Goal: Transaction & Acquisition: Purchase product/service

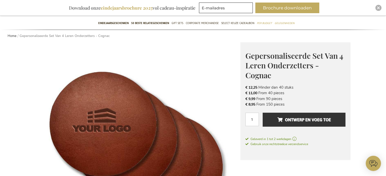
scroll to position [51, 0]
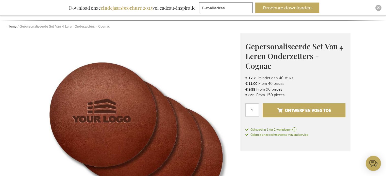
click at [288, 107] on span "Ontwerp en voeg toe" at bounding box center [304, 111] width 54 height 8
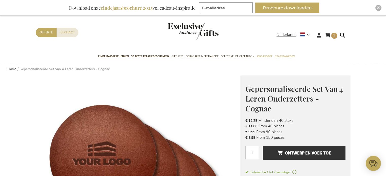
scroll to position [0, 0]
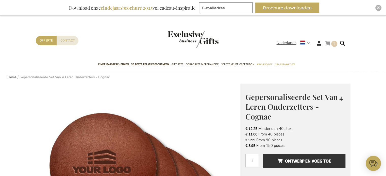
click at [330, 45] on link "Winkelwagen 1 1 items" at bounding box center [331, 44] width 12 height 8
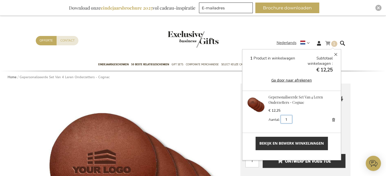
click at [285, 120] on input "1" at bounding box center [285, 119] width 11 height 8
type input "4"
click at [264, 146] on span "Bekijk en bewerk winkelwagen" at bounding box center [291, 143] width 64 height 5
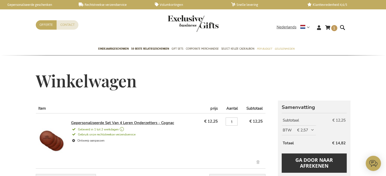
click at [148, 123] on link "Gepersonaliseerde Set Van 4 Leren Onderzetters - Cognac" at bounding box center [122, 122] width 103 height 5
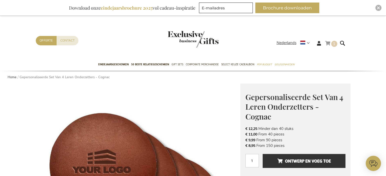
click at [331, 43] on span "1 1 items" at bounding box center [334, 44] width 6 height 6
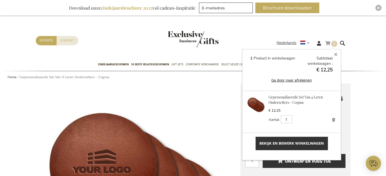
click at [334, 119] on link "Verwijder" at bounding box center [333, 119] width 7 height 7
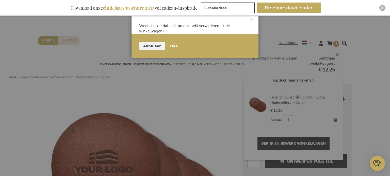
click at [174, 45] on span "Oké" at bounding box center [174, 45] width 8 height 5
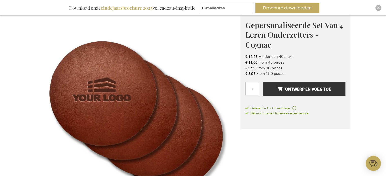
scroll to position [76, 0]
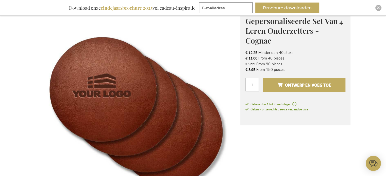
click at [296, 86] on span "Ontwerp en voeg toe" at bounding box center [304, 85] width 54 height 8
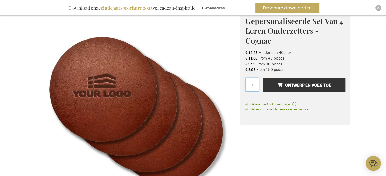
click at [254, 84] on input "1" at bounding box center [251, 84] width 13 height 13
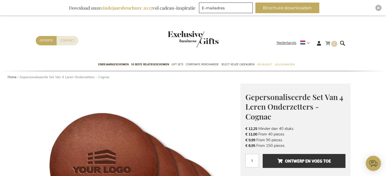
click at [331, 46] on link "Winkelwagen 1 1 items" at bounding box center [331, 44] width 12 height 8
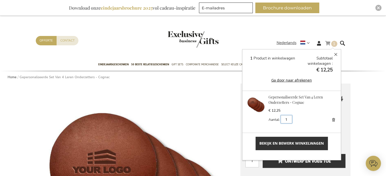
click at [285, 120] on input "1" at bounding box center [285, 119] width 11 height 8
type input "4"
click at [305, 117] on button "Bijwerken" at bounding box center [305, 119] width 22 height 8
click at [334, 53] on button "Sluiten" at bounding box center [335, 54] width 10 height 10
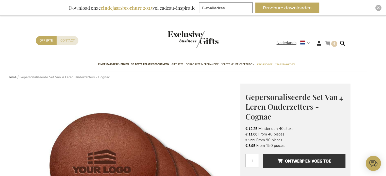
click at [331, 43] on link "Winkelwagen 4 4 items" at bounding box center [331, 44] width 12 height 8
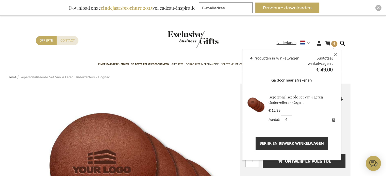
click at [285, 97] on link "Gepersonaliseerde Set Van 4 Leren Onderzetters - Cognac" at bounding box center [295, 100] width 54 height 10
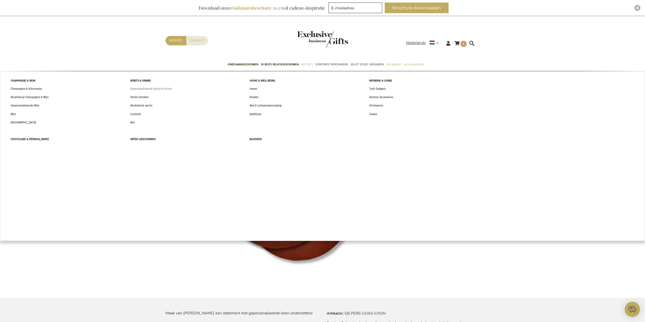
click at [150, 90] on span "Gepersonaliseerde Spirits & Drinks" at bounding box center [150, 88] width 41 height 5
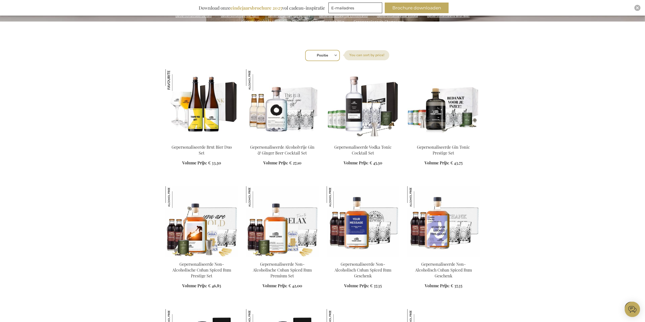
scroll to position [178, 0]
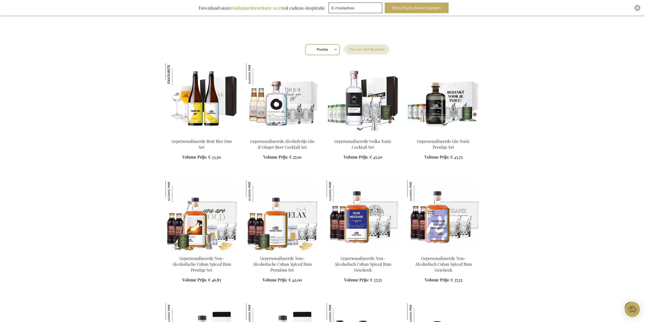
scroll to position [152, 0]
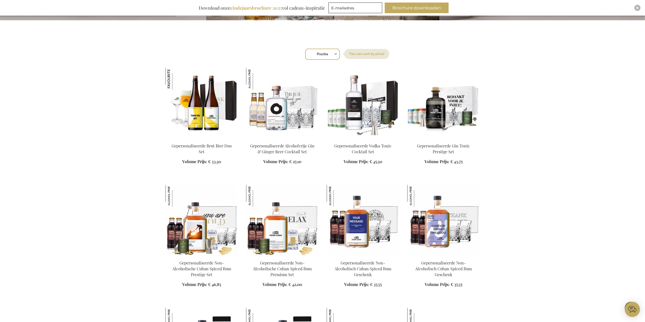
click at [454, 102] on img at bounding box center [444, 103] width 73 height 71
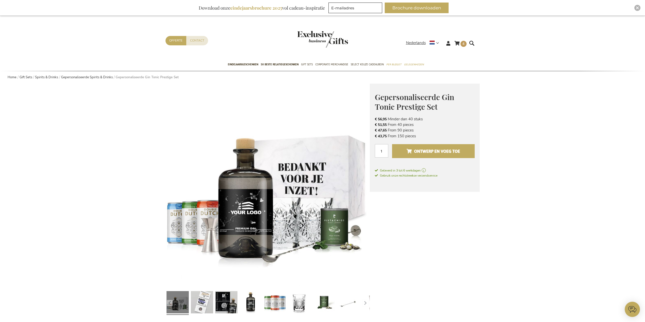
click at [419, 152] on span "Ontwerp en voeg toe" at bounding box center [434, 151] width 54 height 8
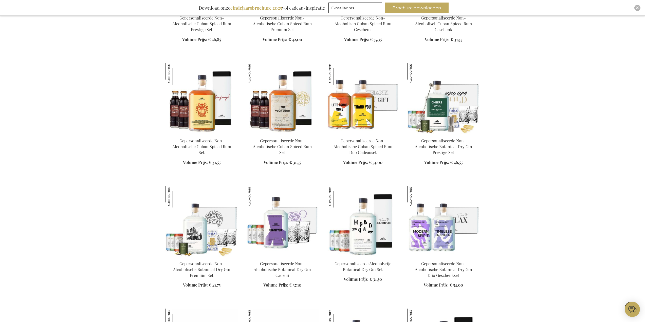
scroll to position [398, 0]
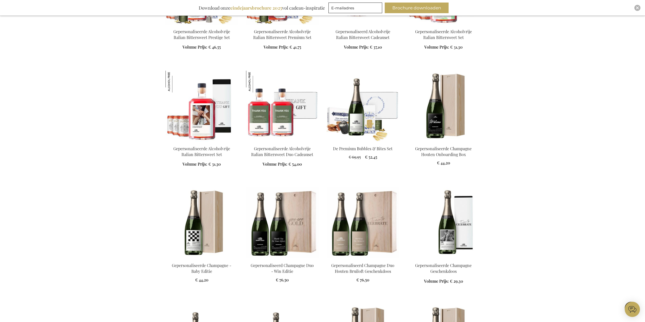
scroll to position [803, 0]
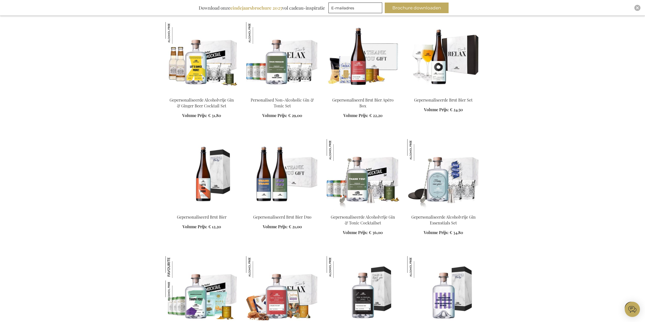
scroll to position [1285, 0]
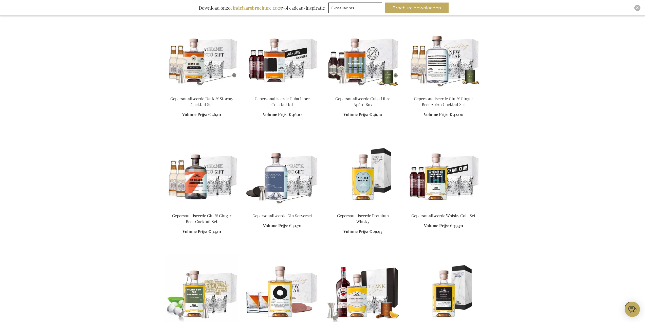
scroll to position [1640, 0]
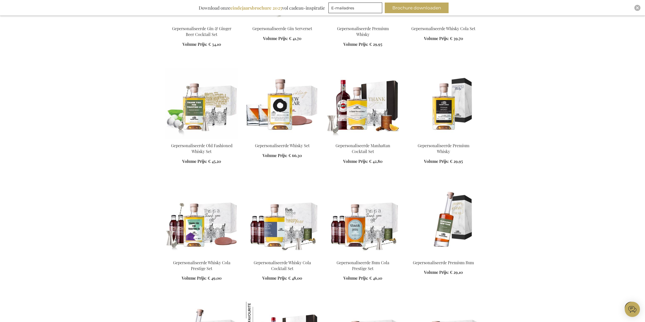
scroll to position [1818, 0]
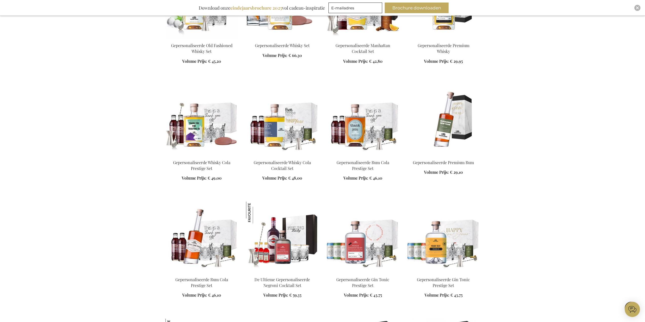
scroll to position [1919, 0]
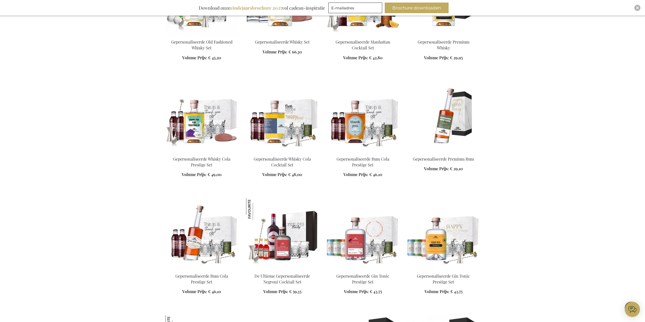
click at [457, 230] on img at bounding box center [444, 233] width 73 height 71
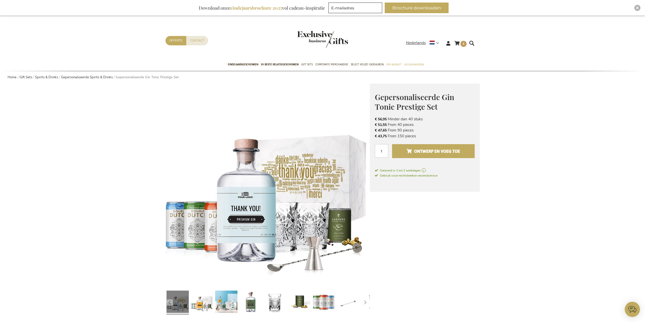
click at [435, 153] on span "Ontwerp en voeg toe" at bounding box center [434, 151] width 54 height 8
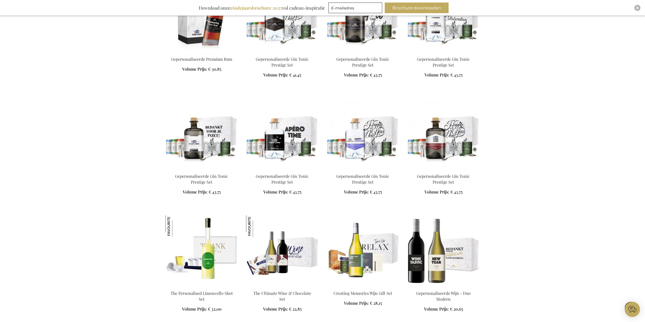
scroll to position [920, 0]
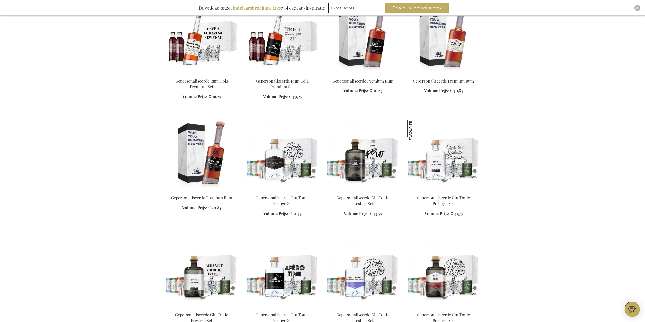
scroll to position [818, 0]
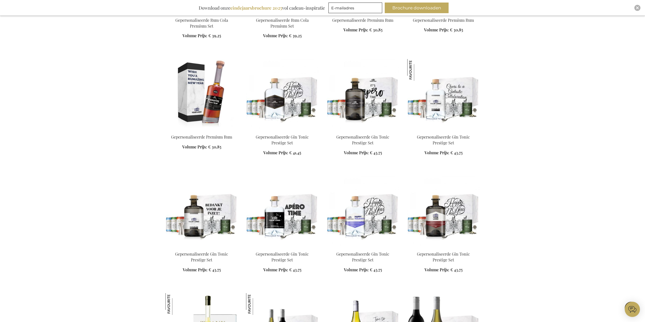
scroll to position [894, 0]
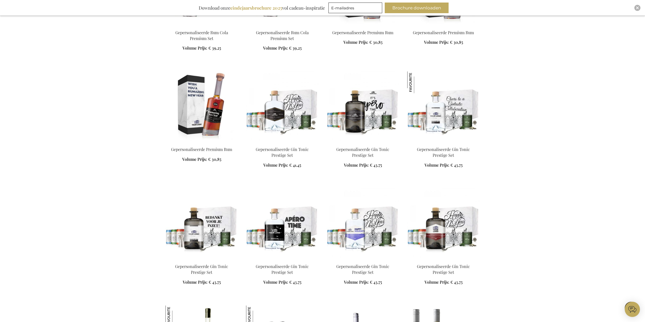
click at [362, 124] on img at bounding box center [363, 107] width 73 height 71
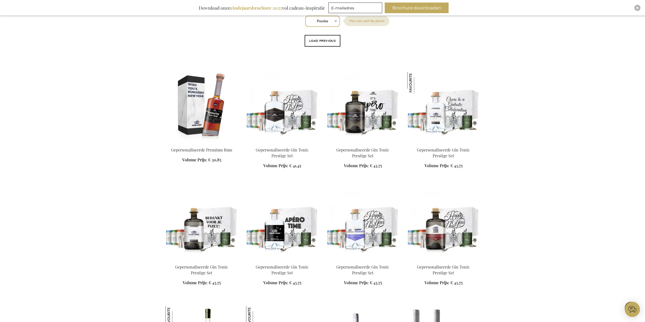
scroll to position [156, 0]
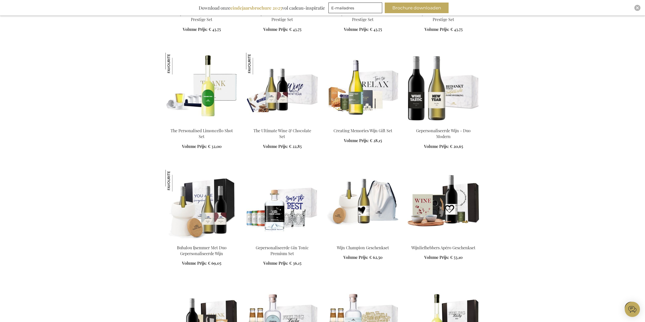
scroll to position [536, 0]
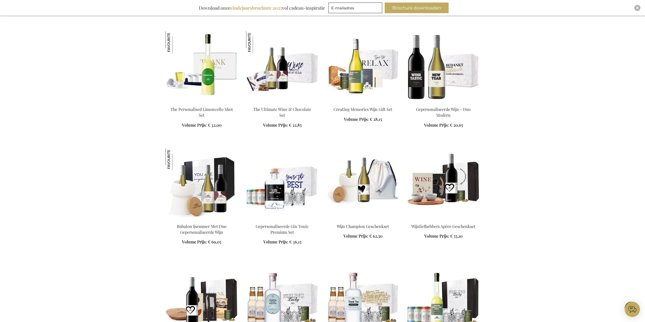
scroll to position [485, 0]
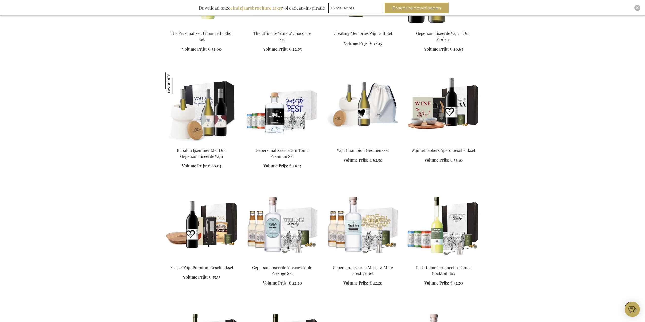
scroll to position [435, 0]
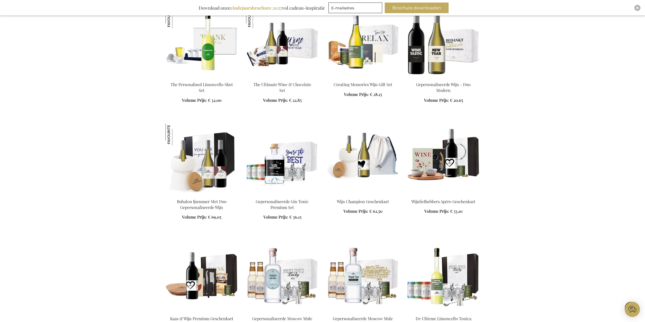
scroll to position [511, 0]
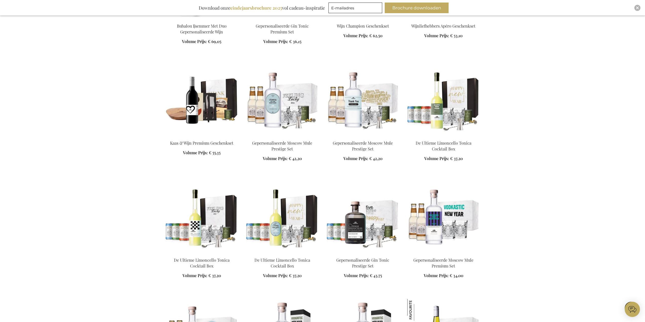
scroll to position [663, 0]
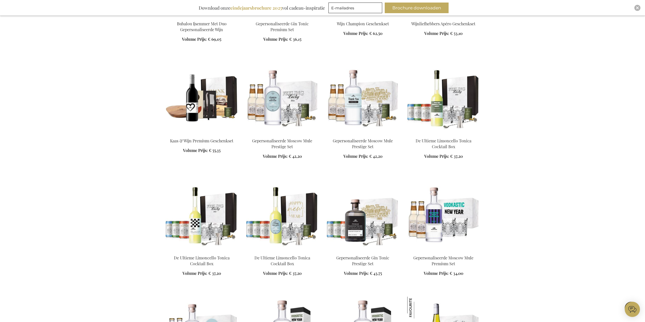
click at [377, 211] on img at bounding box center [363, 215] width 73 height 71
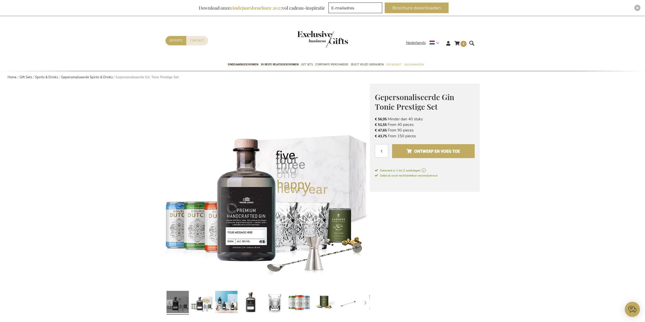
click at [418, 151] on span "Ontwerp en voeg toe" at bounding box center [434, 151] width 54 height 8
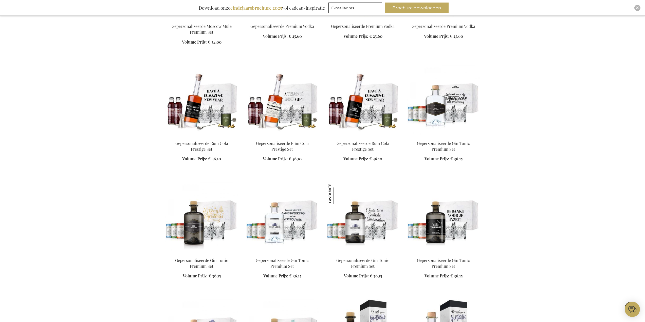
scroll to position [1266, 0]
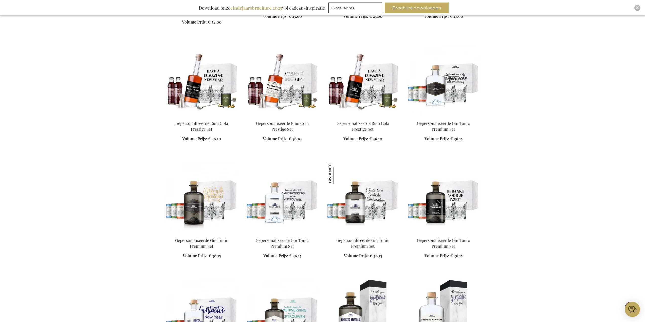
click at [439, 123] on div "In Winkelwagen" at bounding box center [444, 134] width 73 height 27
click at [436, 99] on img at bounding box center [444, 80] width 73 height 71
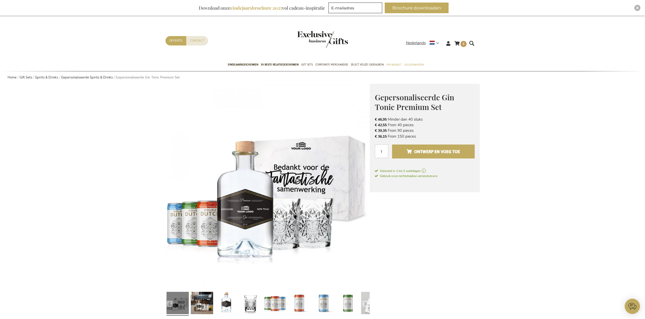
click at [434, 151] on span "Ontwerp en voeg toe" at bounding box center [434, 151] width 54 height 8
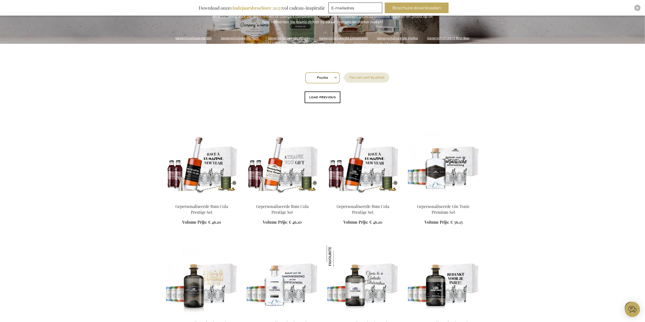
scroll to position [119, 0]
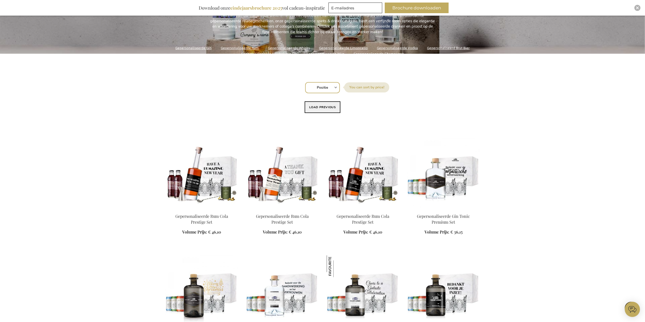
click at [333, 106] on button "Load previous" at bounding box center [323, 107] width 36 height 12
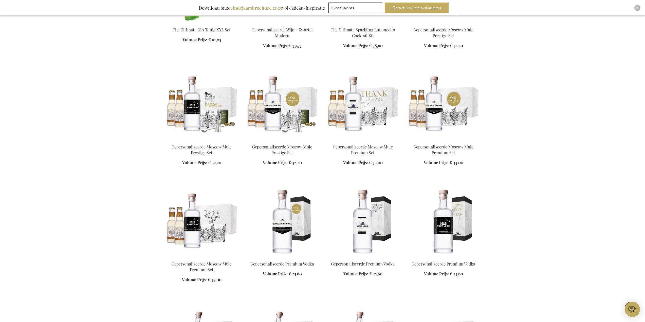
scroll to position [372, 0]
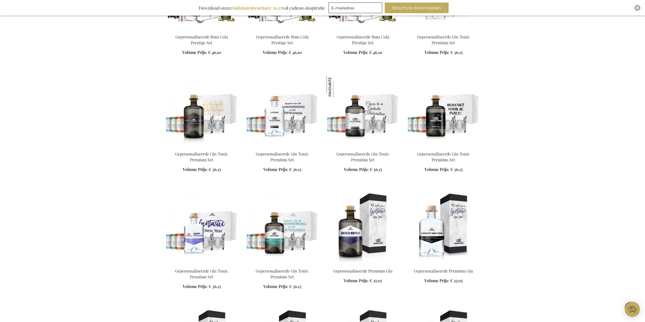
scroll to position [702, 0]
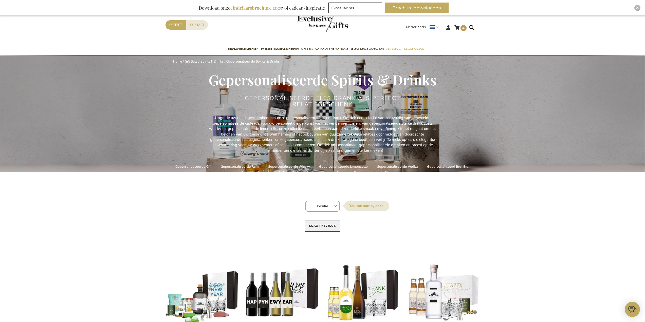
click at [320, 227] on button "Load previous" at bounding box center [323, 226] width 36 height 12
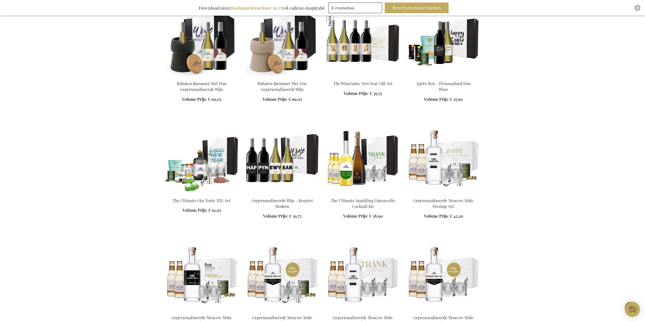
scroll to position [583, 0]
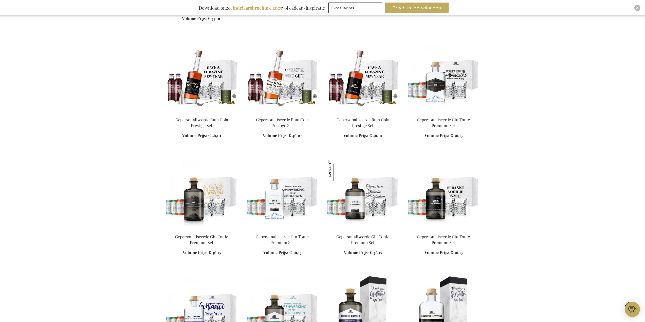
scroll to position [989, 0]
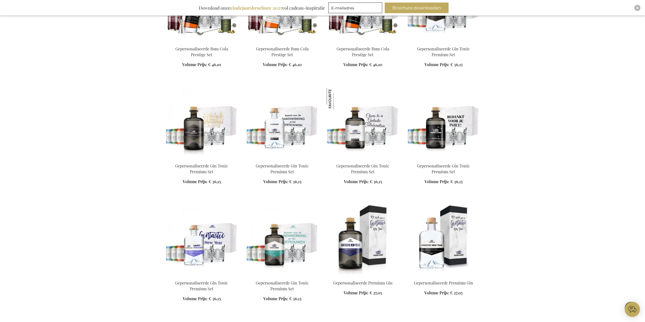
click at [275, 255] on img at bounding box center [282, 240] width 73 height 71
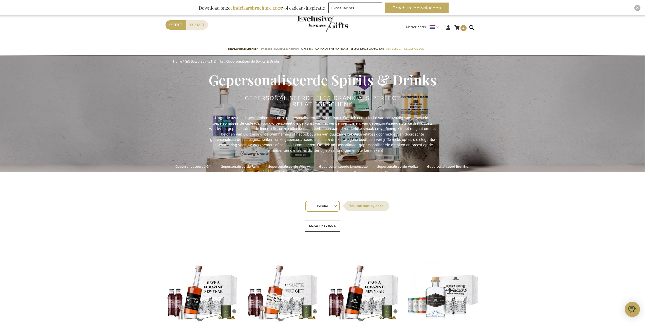
click at [284, 50] on span "50 beste relatiegeschenken" at bounding box center [280, 48] width 38 height 5
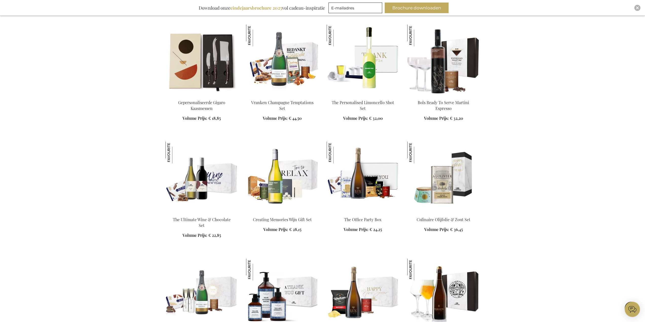
scroll to position [355, 0]
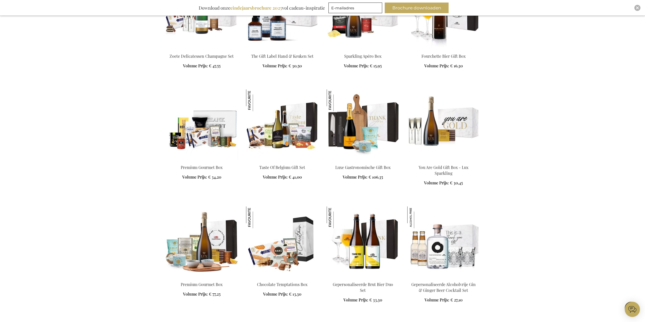
scroll to position [659, 0]
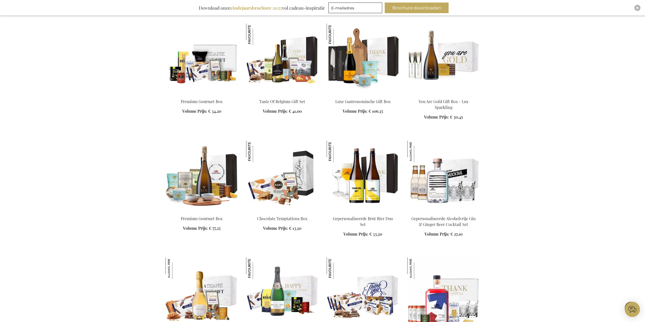
click at [445, 174] on img at bounding box center [444, 176] width 73 height 71
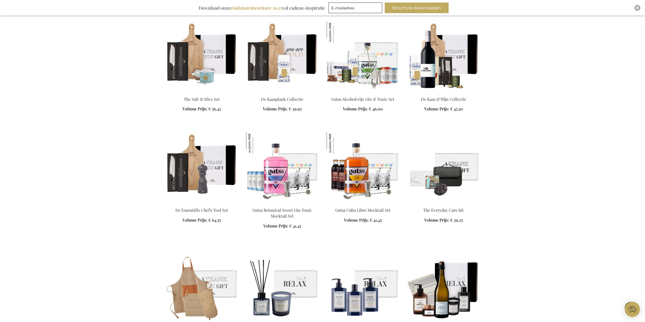
scroll to position [905, 0]
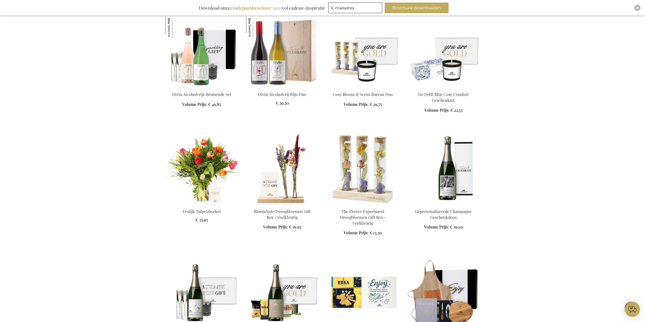
scroll to position [1209, 0]
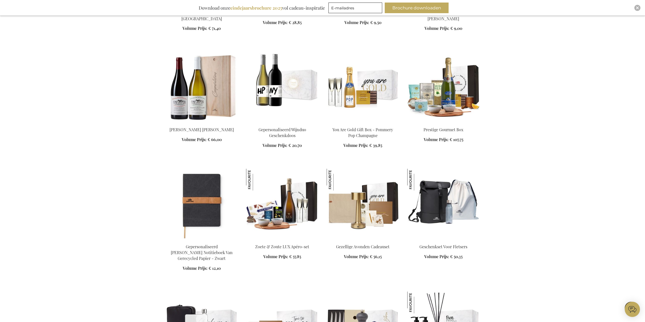
scroll to position [1641, 0]
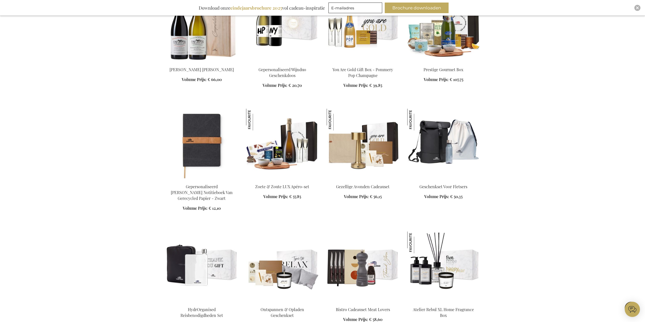
scroll to position [1691, 0]
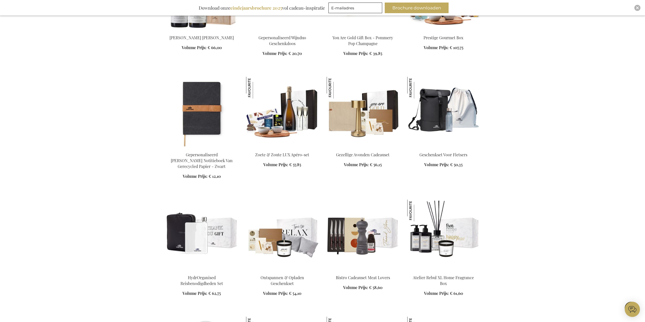
click at [212, 229] on img at bounding box center [202, 235] width 73 height 71
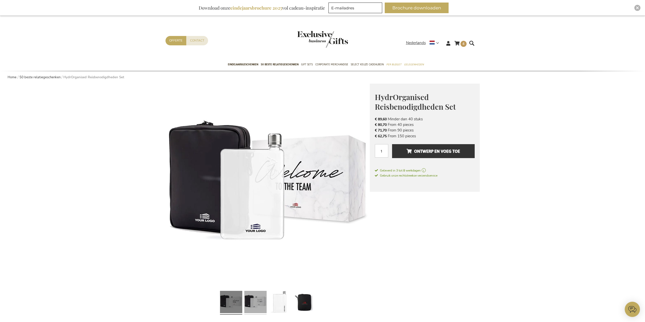
click at [254, 305] on link at bounding box center [255, 303] width 22 height 28
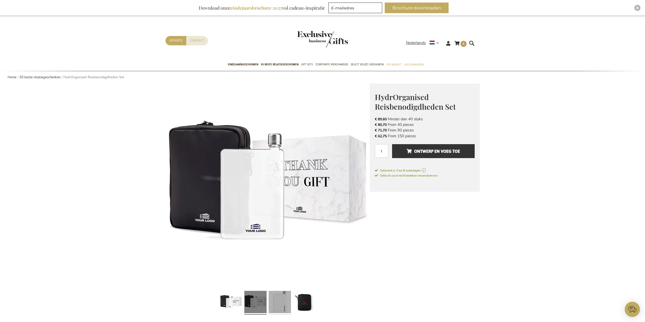
click at [283, 303] on link at bounding box center [280, 303] width 22 height 28
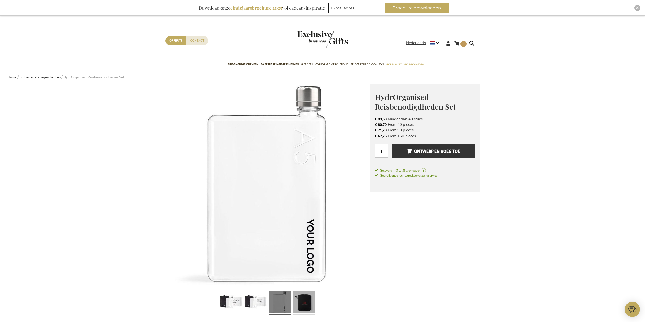
click at [305, 303] on link at bounding box center [304, 303] width 22 height 28
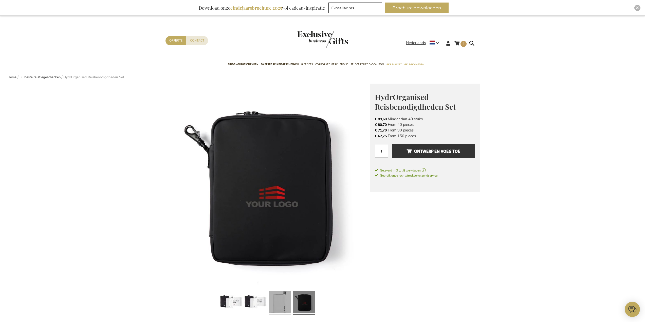
click at [285, 308] on link at bounding box center [280, 303] width 22 height 28
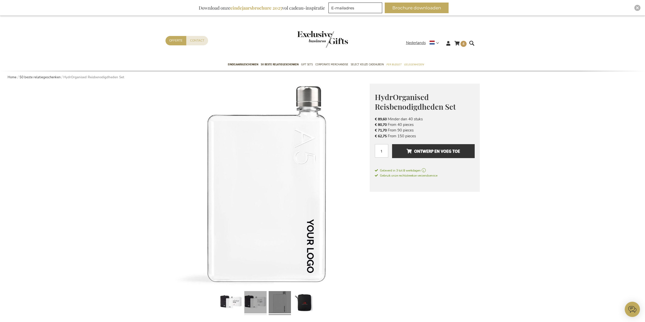
click at [259, 304] on link at bounding box center [255, 303] width 22 height 28
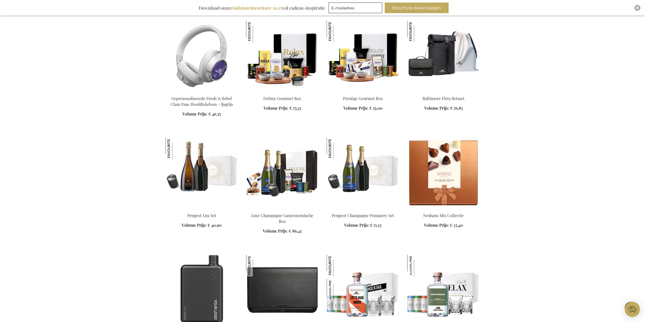
scroll to position [739, 0]
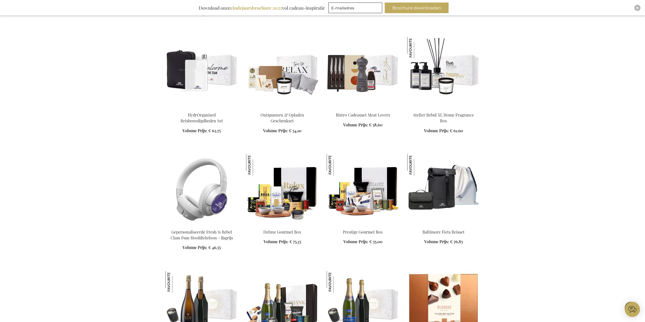
scroll to position [638, 0]
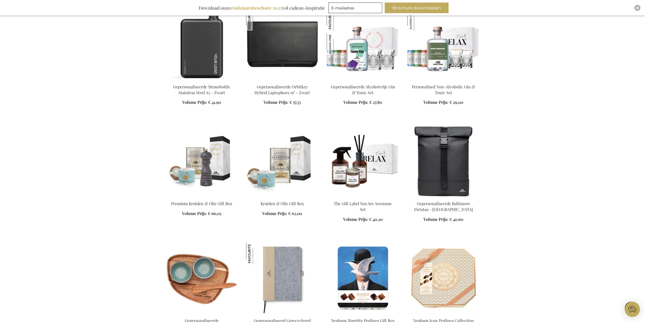
scroll to position [891, 0]
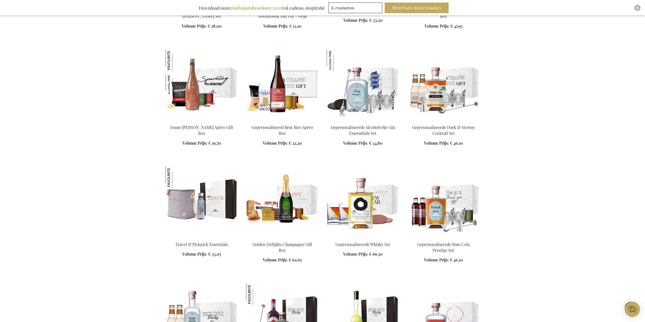
scroll to position [1221, 0]
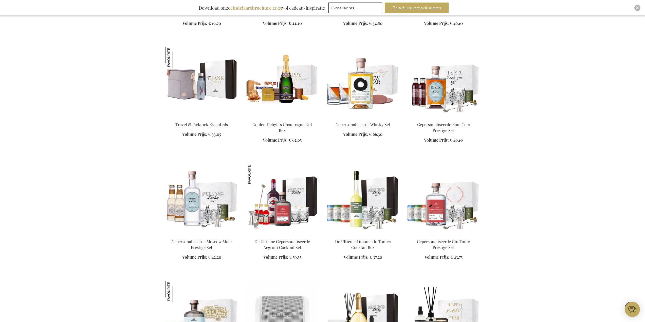
scroll to position [1272, 0]
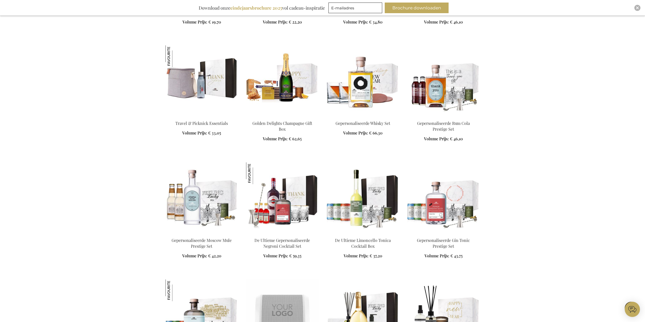
click at [287, 215] on img at bounding box center [282, 198] width 73 height 71
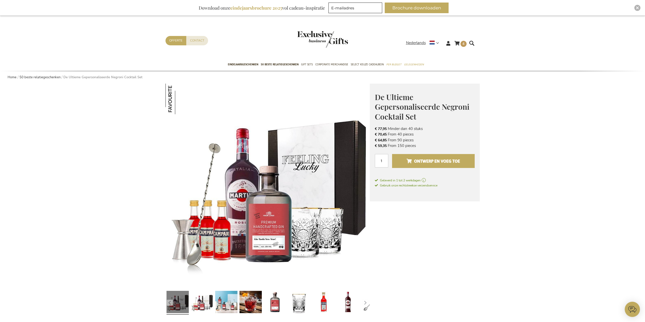
click at [419, 162] on span "Ontwerp en voeg toe" at bounding box center [434, 161] width 54 height 8
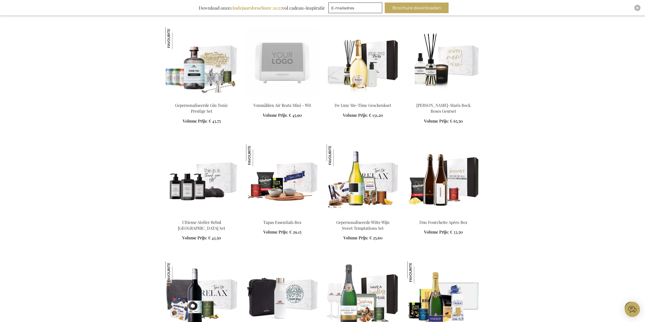
scroll to position [566, 0]
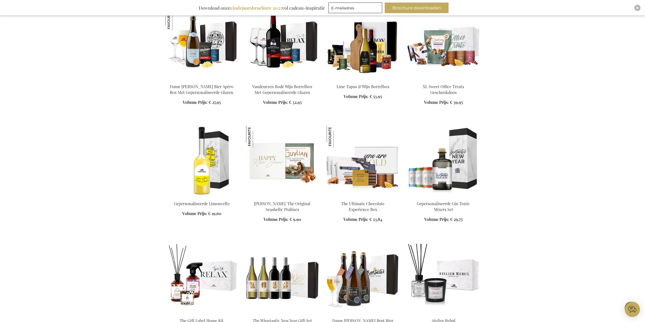
scroll to position [946, 0]
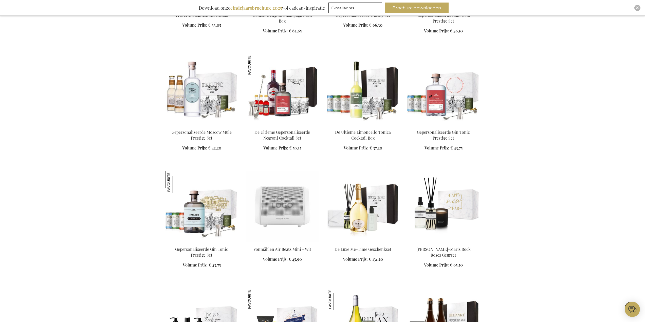
scroll to position [236, 0]
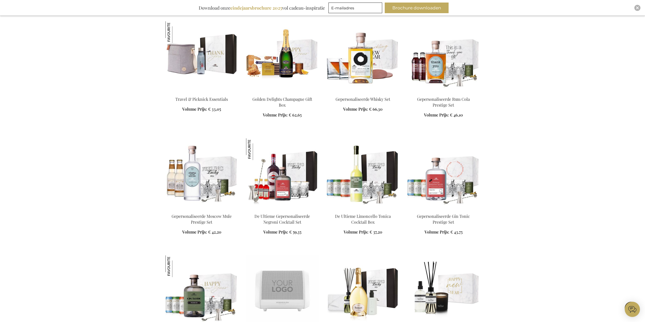
click at [218, 288] on img at bounding box center [202, 291] width 73 height 71
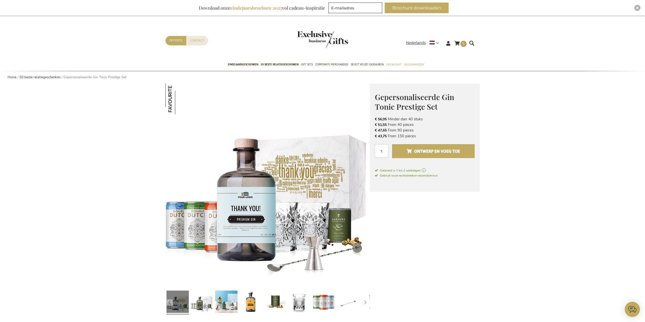
click at [434, 150] on span "Ontwerp en voeg toe" at bounding box center [434, 151] width 54 height 8
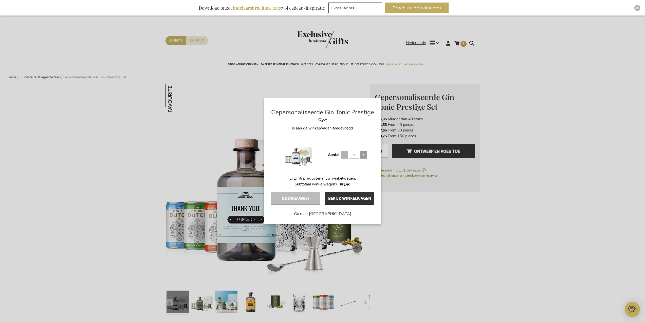
click at [365, 156] on span at bounding box center [364, 155] width 6 height 8
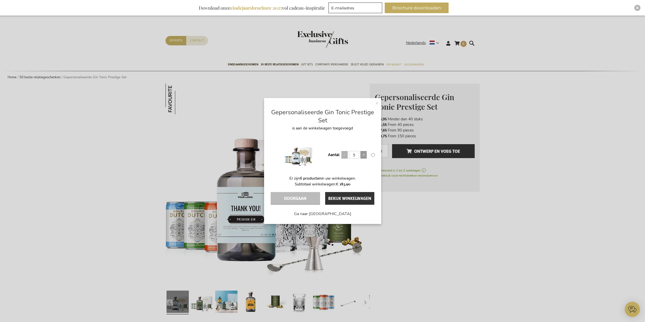
type input "6"
click at [304, 199] on button "Doorgaan" at bounding box center [295, 198] width 49 height 13
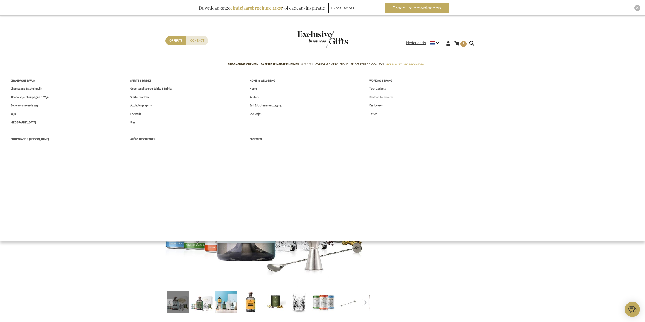
click at [376, 99] on span "Kantoor Accessoires" at bounding box center [382, 97] width 24 height 5
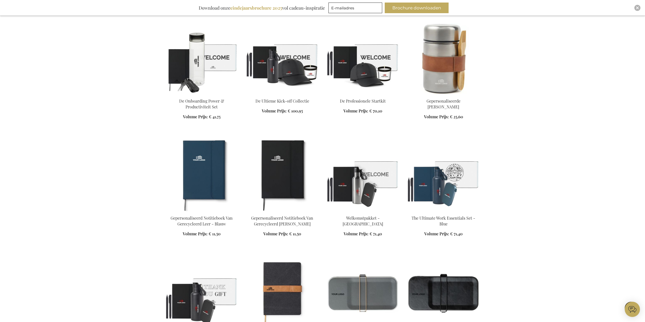
scroll to position [380, 0]
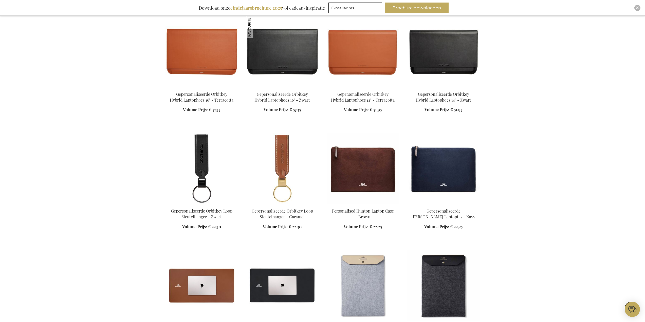
scroll to position [812, 0]
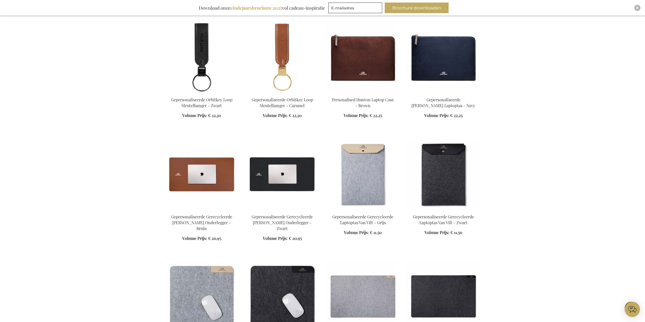
scroll to position [913, 0]
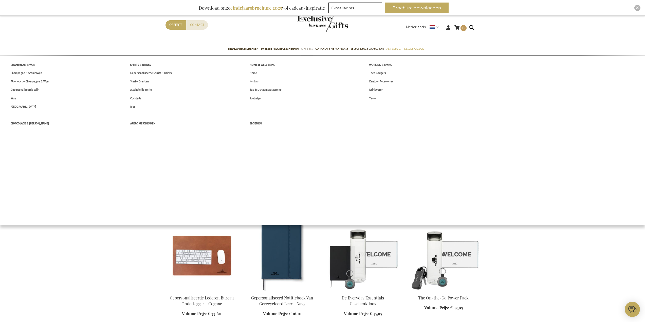
click at [252, 82] on span "Keuken" at bounding box center [254, 81] width 9 height 5
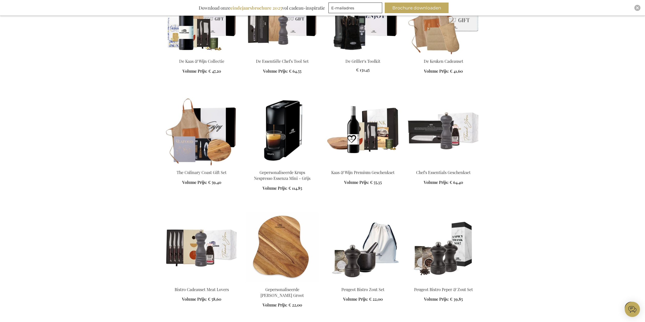
scroll to position [355, 0]
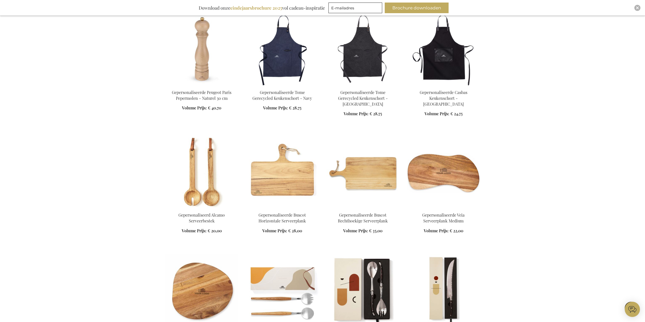
scroll to position [786, 0]
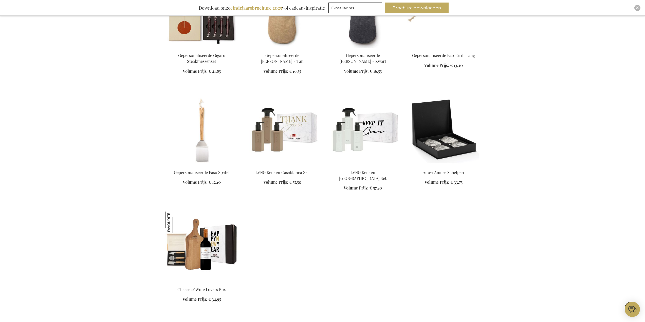
scroll to position [1217, 0]
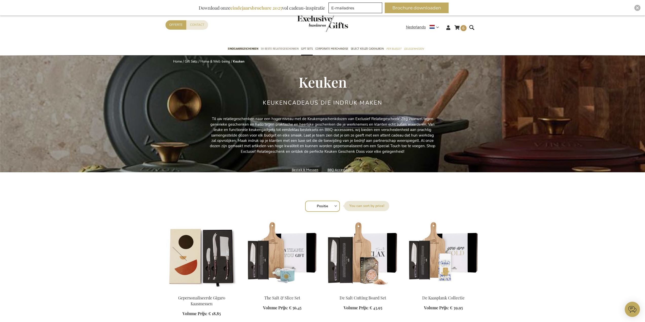
click at [287, 47] on span "50 beste relatiegeschenken" at bounding box center [280, 48] width 38 height 5
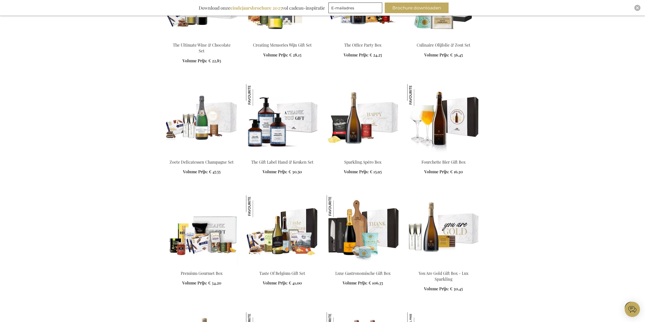
scroll to position [507, 0]
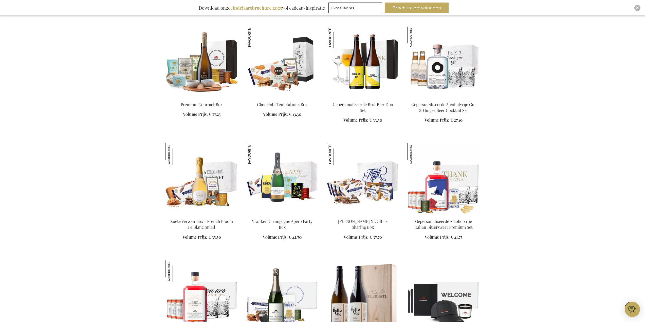
scroll to position [837, 0]
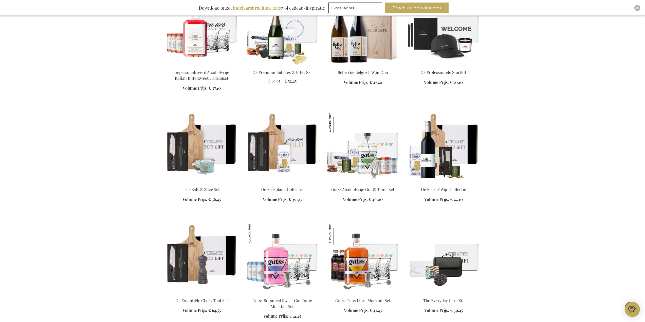
scroll to position [1116, 0]
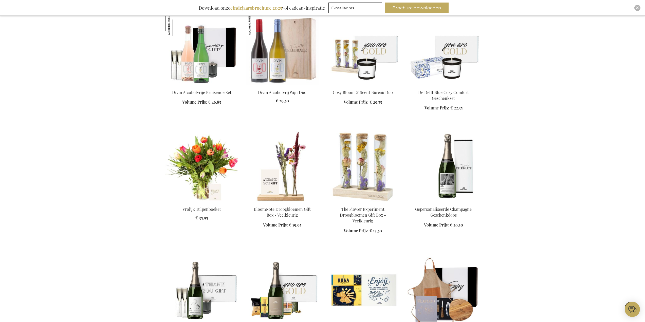
scroll to position [1547, 0]
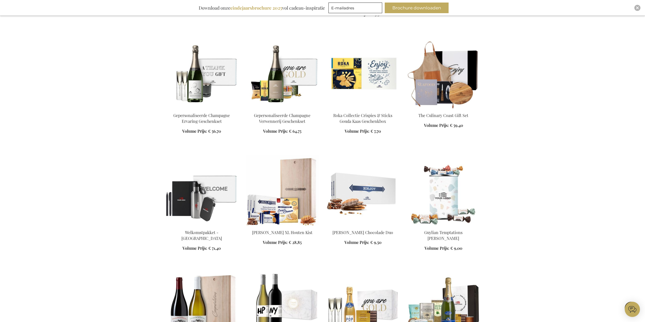
scroll to position [1699, 0]
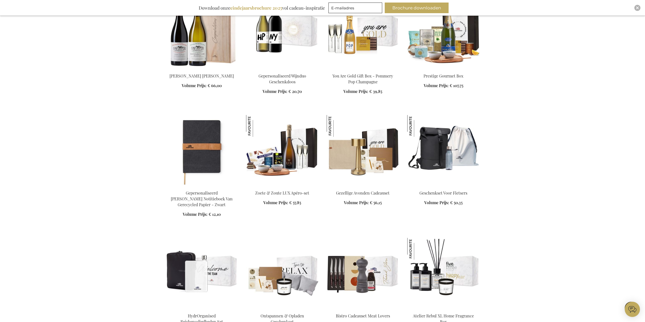
scroll to position [1978, 0]
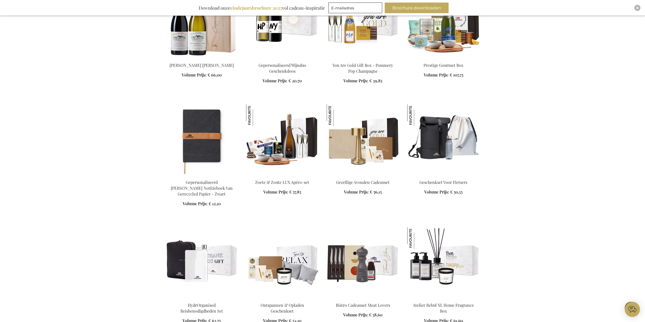
click at [210, 251] on img at bounding box center [202, 262] width 73 height 71
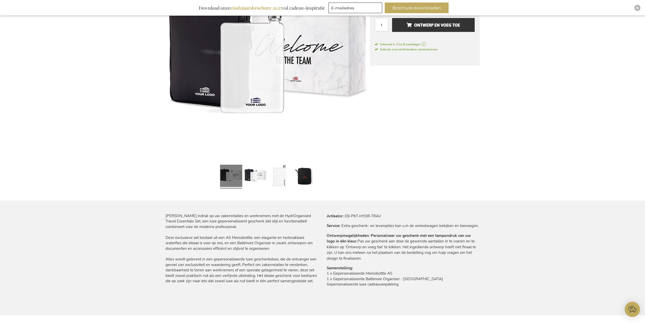
scroll to position [127, 0]
click at [258, 177] on link at bounding box center [255, 176] width 22 height 28
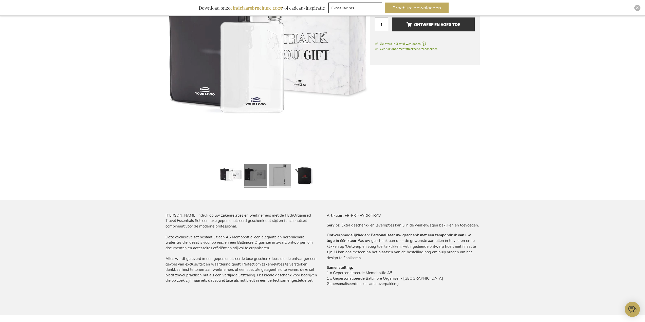
click at [278, 178] on link at bounding box center [280, 176] width 22 height 28
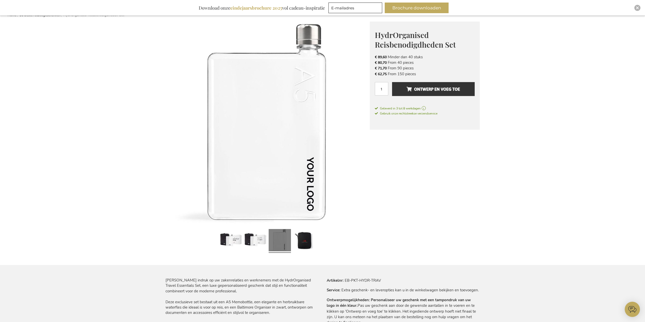
scroll to position [51, 0]
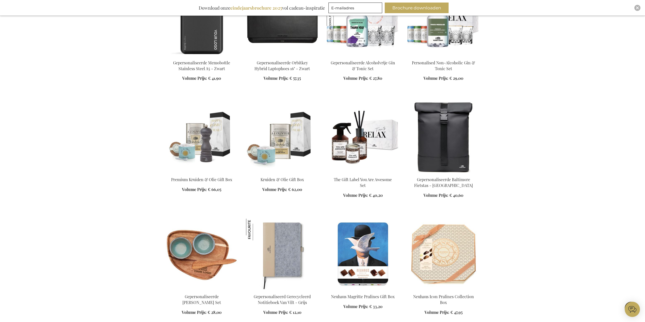
scroll to position [866, 0]
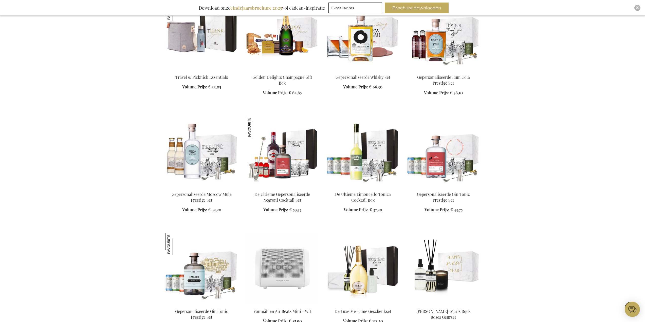
scroll to position [1323, 0]
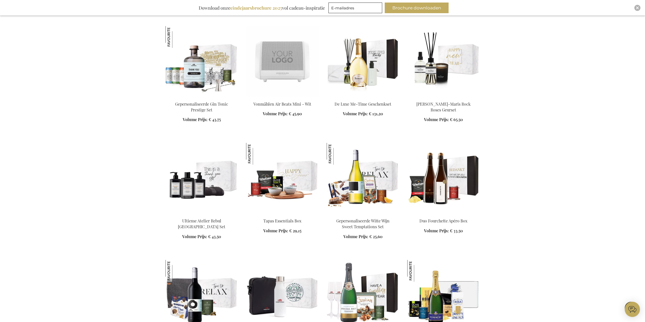
scroll to position [1576, 0]
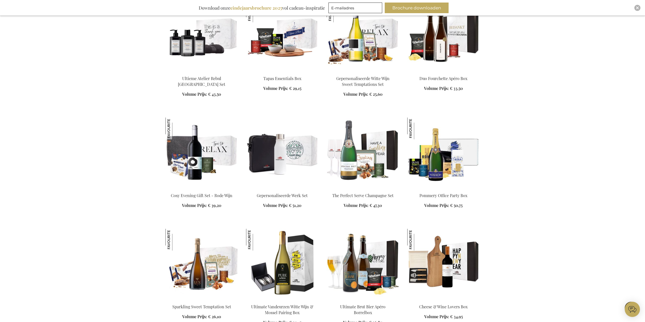
scroll to position [1602, 0]
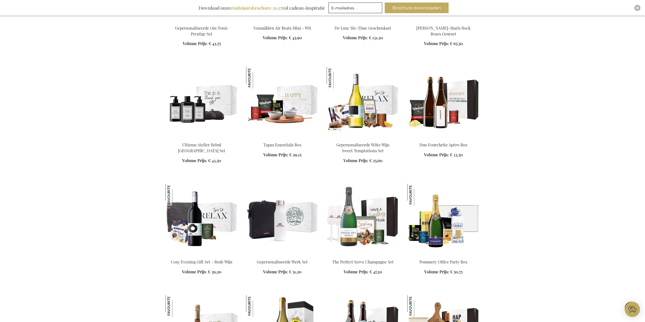
click at [301, 95] on img at bounding box center [282, 102] width 73 height 71
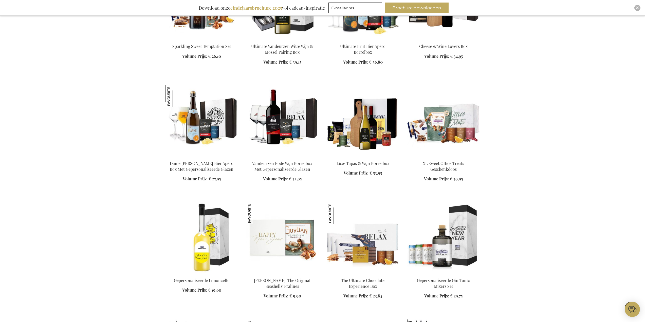
scroll to position [524, 0]
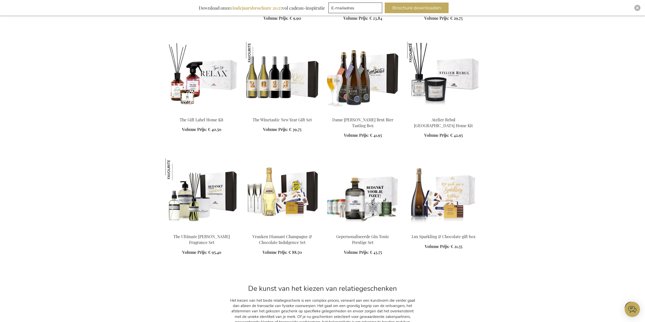
scroll to position [803, 0]
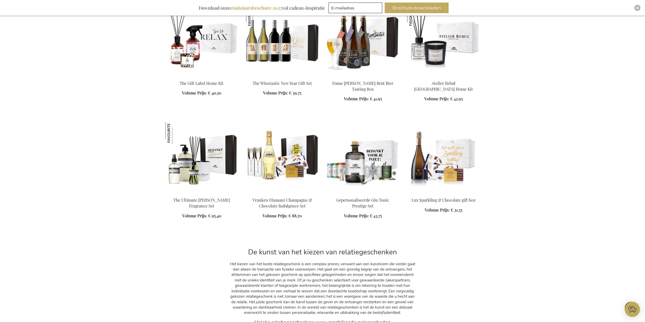
scroll to position [829, 0]
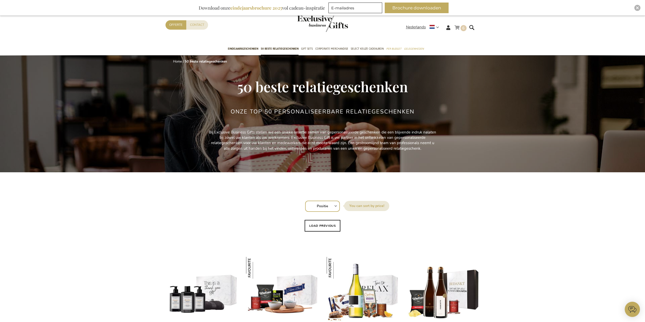
click at [460, 31] on link "Winkelwagen 6 6 items" at bounding box center [461, 28] width 12 height 8
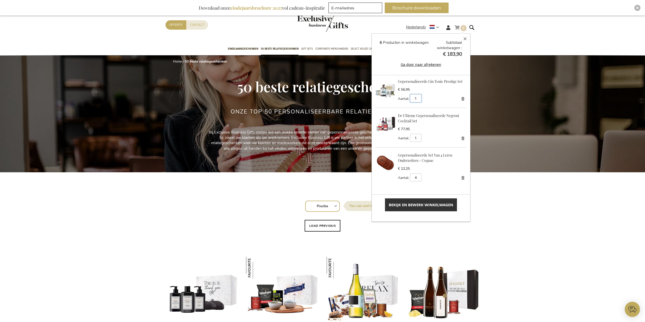
click at [415, 97] on input "1" at bounding box center [415, 98] width 11 height 8
type input "7"
drag, startPoint x: 441, startPoint y: 98, endPoint x: 447, endPoint y: 111, distance: 14.1
click at [441, 98] on span "Bijwerken" at bounding box center [435, 99] width 14 height 4
click at [410, 160] on link "Gepersonaliseerde Set Van 4 Leren Onderzetters - Cognac" at bounding box center [425, 158] width 54 height 10
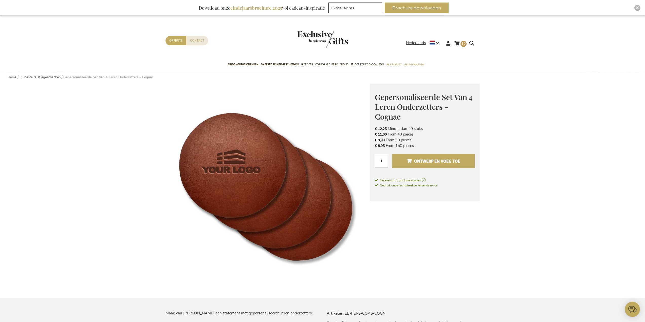
click at [435, 157] on button "Ontwerp en voeg toe" at bounding box center [433, 161] width 82 height 14
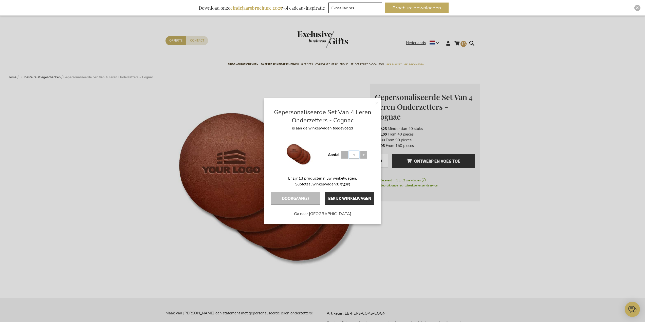
click at [354, 155] on input "1" at bounding box center [354, 155] width 10 height 8
type input "4"
click at [373, 154] on span at bounding box center [373, 155] width 5 height 8
click at [346, 199] on button "Bekijk winkelwagen" at bounding box center [349, 198] width 49 height 13
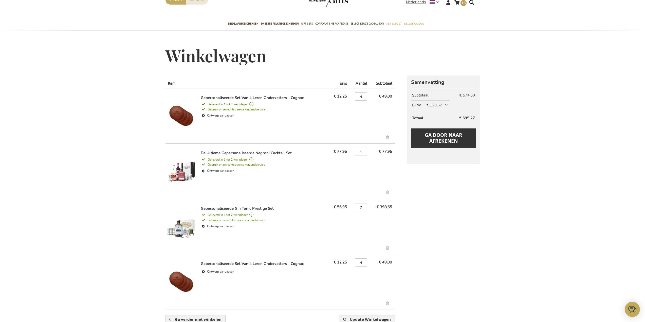
scroll to position [25, 0]
click at [387, 302] on link "Verwijder dit artikel" at bounding box center [388, 304] width 8 height 6
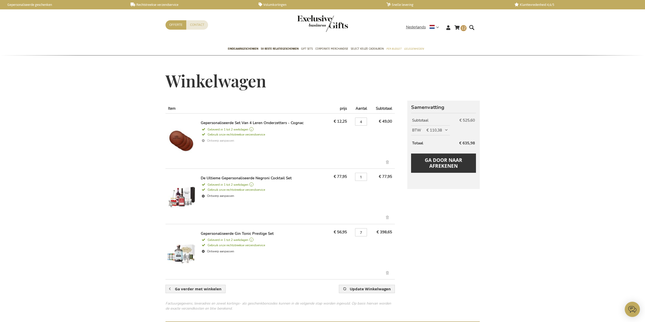
click at [214, 141] on link "Ontwerp aanpassen" at bounding box center [264, 140] width 126 height 7
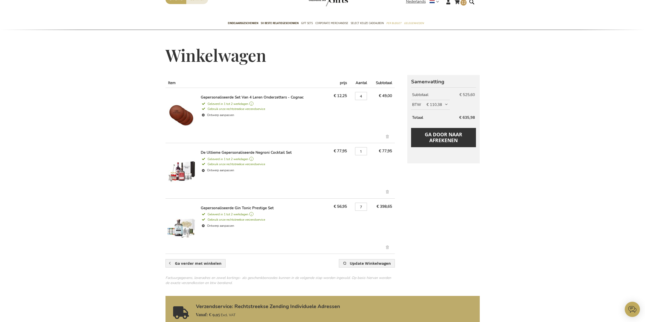
scroll to position [25, 0]
click at [214, 171] on link "Ontwerp aanpassen" at bounding box center [264, 170] width 126 height 7
click at [225, 224] on link "Ontwerp aanpassen" at bounding box center [264, 226] width 126 height 7
click at [223, 171] on link "Ontwerp aanpassen" at bounding box center [264, 170] width 126 height 7
click at [218, 225] on link "Ontwerp aanpassen" at bounding box center [264, 226] width 126 height 7
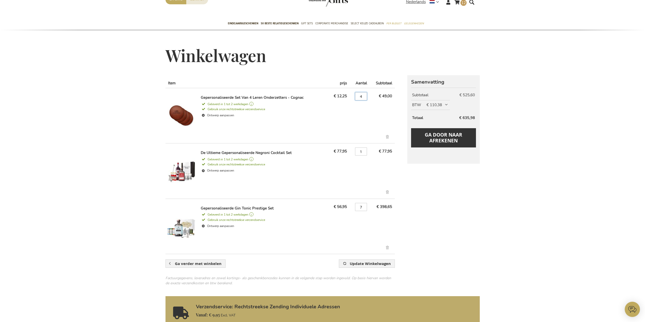
click at [360, 97] on input "4" at bounding box center [361, 96] width 12 height 8
type input "5"
click at [339, 260] on button "Update Winkelwagen" at bounding box center [367, 264] width 56 height 8
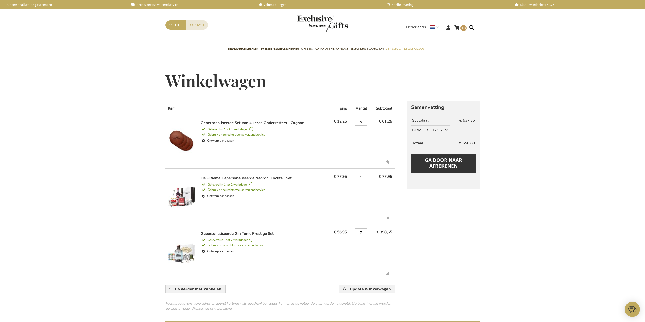
click at [253, 130] on span "Geleverd in 1 tot 2 werkdagen" at bounding box center [264, 129] width 126 height 5
click at [447, 163] on span "Ga door naar afrekenen" at bounding box center [444, 163] width 38 height 12
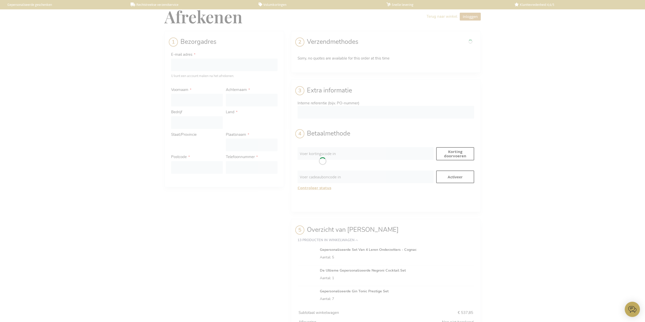
select select "BE"
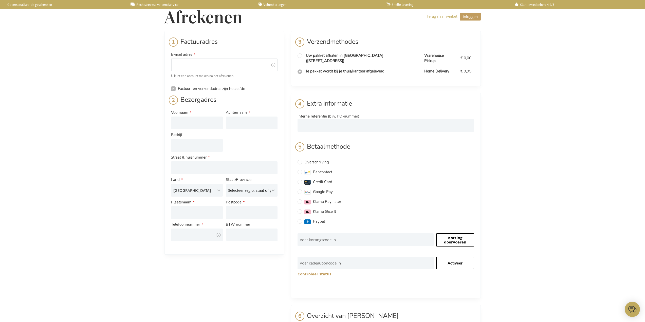
click at [177, 64] on input "E-mail adres" at bounding box center [224, 65] width 107 height 13
type input "[EMAIL_ADDRESS][DOMAIN_NAME]"
click at [189, 121] on input "Voornaam" at bounding box center [197, 123] width 52 height 13
type input "[PERSON_NAME]"
type input "Orlitova"
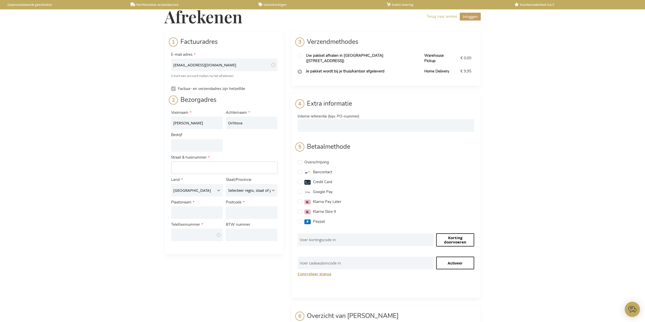
type input "[STREET_ADDRESS]"
select select "NL"
type input "Utrecht"
type input "3512LS"
type input "0683232186"
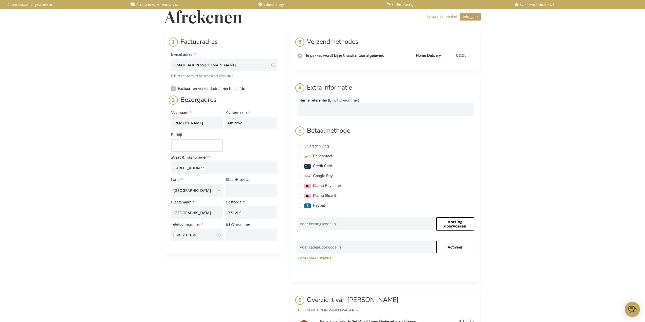
click at [183, 144] on input "Bedrijf" at bounding box center [197, 145] width 52 height 13
click at [206, 126] on input "Michaela" at bounding box center [197, 123] width 52 height 13
click at [317, 164] on span "Credit Card" at bounding box center [322, 166] width 19 height 5
click at [302, 164] on input "Credit Card" at bounding box center [300, 166] width 5 height 5
radio input "true"
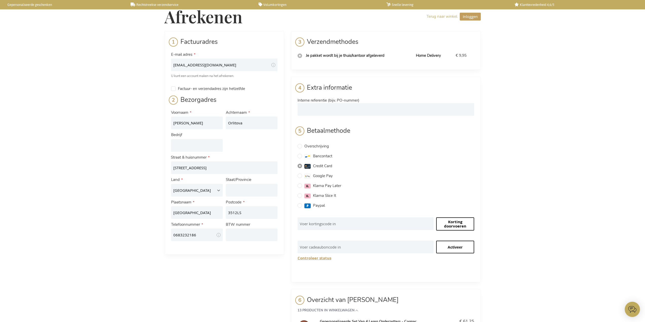
checkbox input "false"
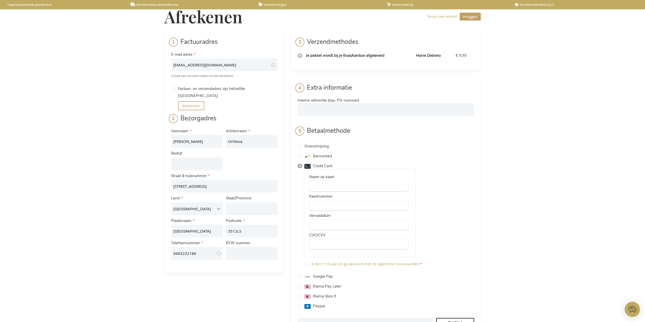
click at [301, 165] on input "Credit Card" at bounding box center [300, 166] width 5 height 5
click at [300, 157] on input "Bancontact" at bounding box center [300, 156] width 5 height 5
radio input "true"
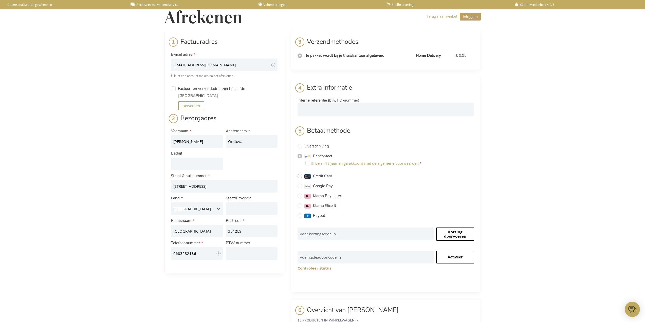
click at [301, 176] on input "Credit Card" at bounding box center [300, 176] width 5 height 5
radio input "true"
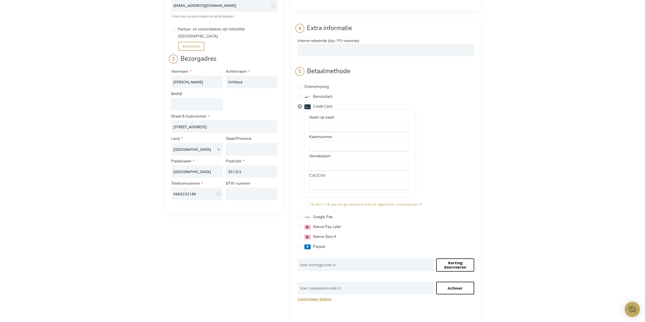
scroll to position [76, 0]
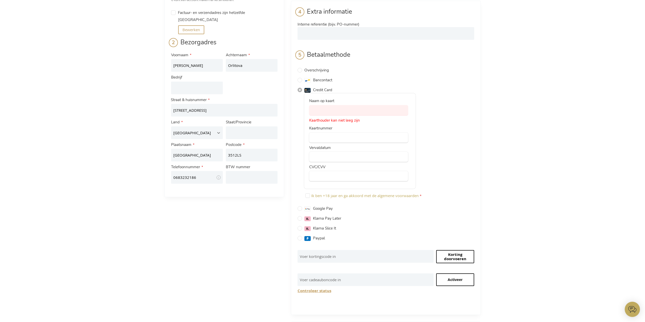
click at [467, 200] on div "Betaalmethode Overschrijving IBAN: BE08 3635 8103 7013 (BIC: BBRUBEBB) Verwijs …" at bounding box center [386, 147] width 177 height 195
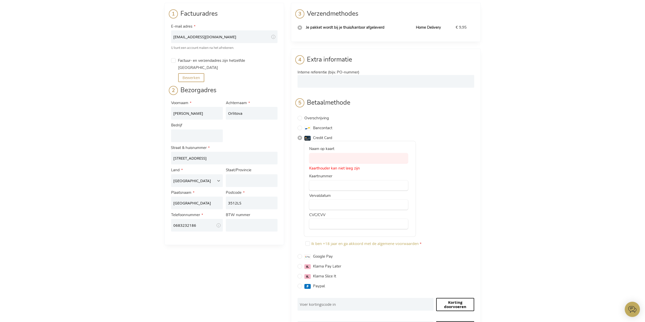
scroll to position [0, 0]
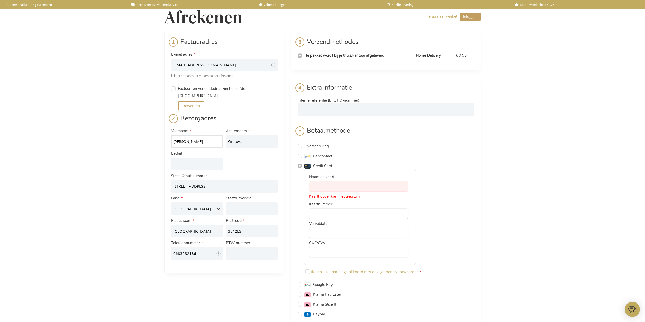
drag, startPoint x: 195, startPoint y: 142, endPoint x: 132, endPoint y: 139, distance: 63.5
click at [132, 139] on div "Afrekenen Terug naar winkel Inloggen Sluiten Inloggen E-mail adres Wachtwoord I…" at bounding box center [322, 288] width 645 height 577
type input "M"
type input "Marco"
drag, startPoint x: 247, startPoint y: 141, endPoint x: 198, endPoint y: 139, distance: 48.7
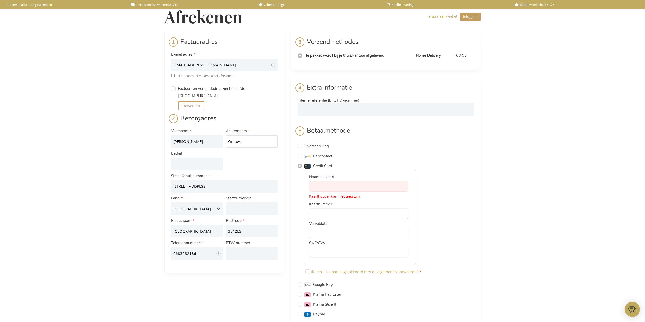
click at [198, 139] on div "Voornaam Marco Achternaam Orlitova Bedrijf Adres Adres: Line 1 Nieuwegracht 32-…" at bounding box center [225, 194] width 110 height 135
type input "Voormolen"
click at [186, 165] on input "Bedrijf" at bounding box center [197, 164] width 52 height 13
type input "Frontmill Capital BV"
click at [239, 254] on input "BTW nummer" at bounding box center [252, 253] width 52 height 13
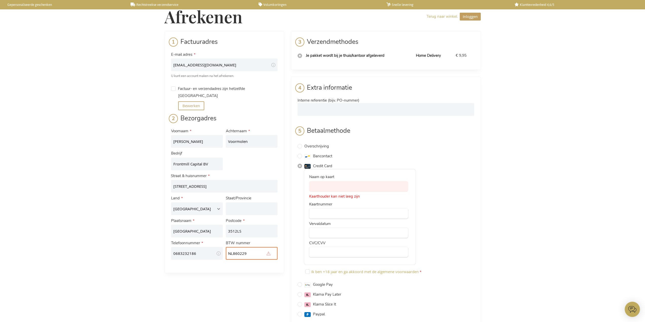
drag, startPoint x: 253, startPoint y: 254, endPoint x: 220, endPoint y: 255, distance: 32.5
click at [220, 255] on div "Voornaam Marco Achternaam Voormolen Bedrijf Frontmill Capital BV Adres Adres: L…" at bounding box center [225, 194] width 110 height 135
paste input "567B01"
type input "NL860229567B01"
click at [255, 292] on div "Factuuradres E-mail adres orlitova.m@gmail.com Tooltip We sturen de bevestiging…" at bounding box center [323, 299] width 317 height 536
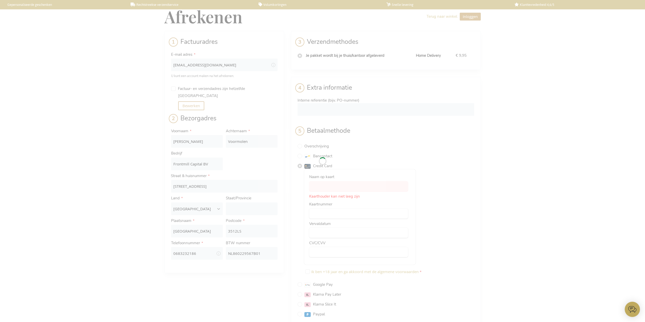
click at [323, 189] on div "Even geduld..." at bounding box center [322, 161] width 645 height 322
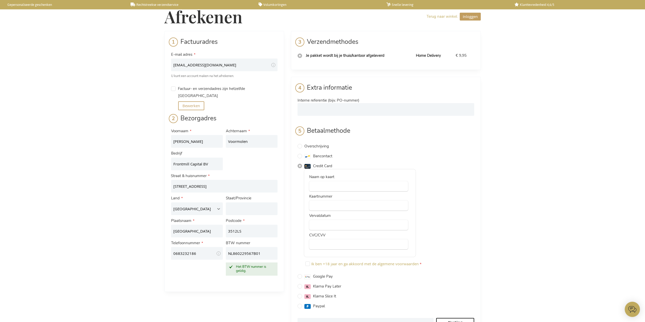
click at [368, 203] on div at bounding box center [358, 206] width 99 height 10
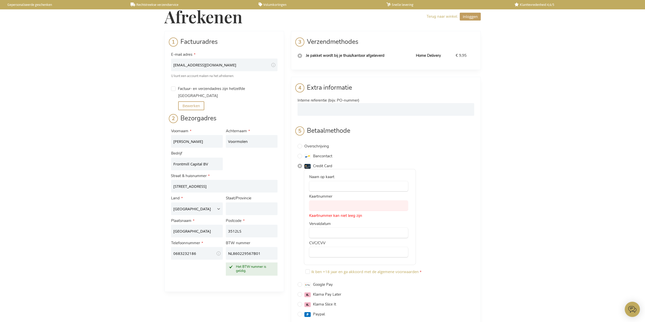
click at [328, 201] on div at bounding box center [358, 206] width 99 height 10
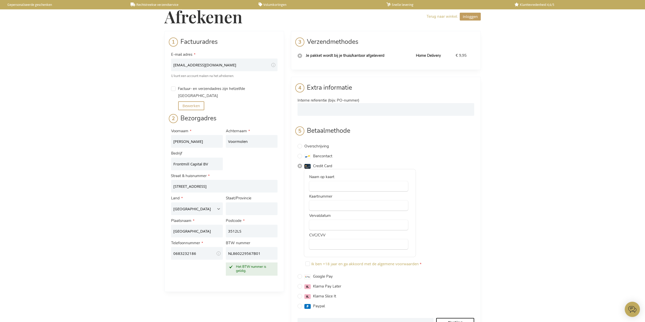
click at [450, 200] on div "Naam op kaart Kaartnummer Vervaldatum CVC/CVV Ik ben +18 jaar en ga akkoord met…" at bounding box center [386, 219] width 177 height 101
click at [457, 234] on div "Naam op kaart Kaartnummer Vervaldatum CVC/CVV Ik ben +18 jaar en ga akkoord met…" at bounding box center [386, 219] width 177 height 101
click at [309, 264] on input "Ik ben +18 jaar en ga akkoord met de algemene voorwaarden" at bounding box center [308, 264] width 5 height 5
checkbox input "true"
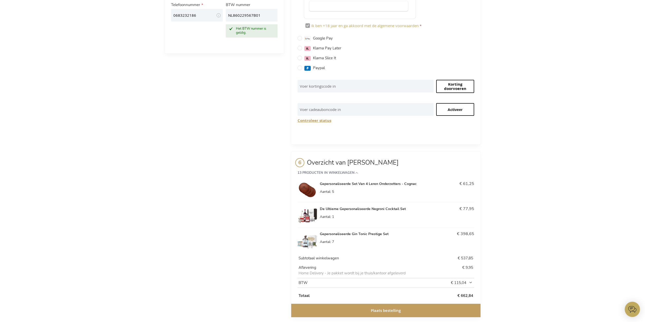
scroll to position [247, 0]
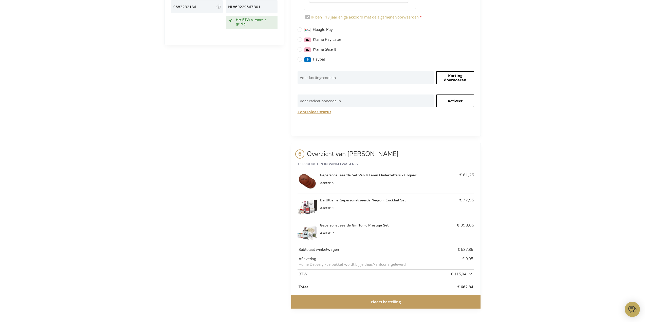
click at [411, 302] on button "Plaats bestelling" at bounding box center [385, 301] width 189 height 13
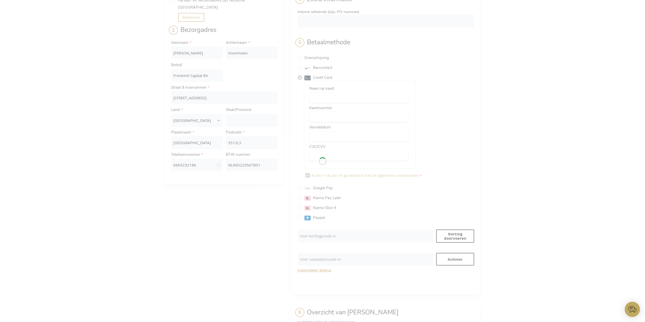
scroll to position [86, 0]
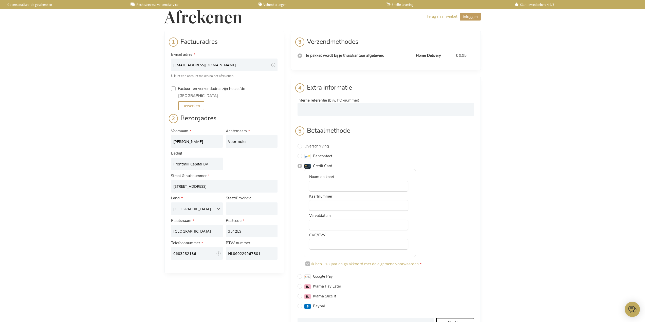
click at [172, 89] on input "Factuur- en verzendadres zijn hetzelfde" at bounding box center [173, 88] width 5 height 5
checkbox input "true"
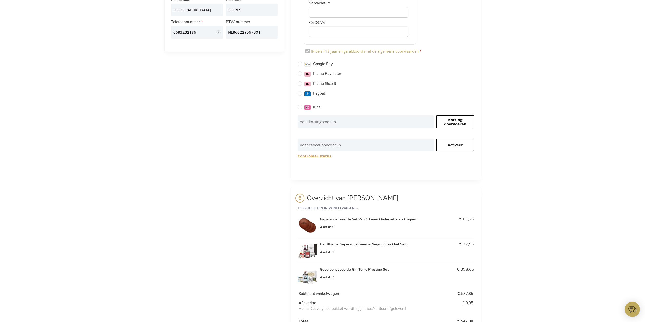
scroll to position [237, 0]
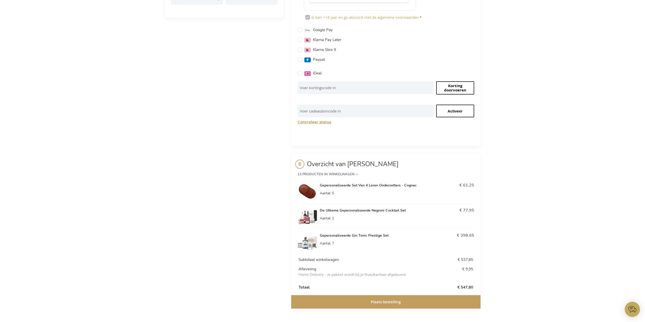
click at [363, 301] on button "Plaats bestelling" at bounding box center [385, 301] width 189 height 13
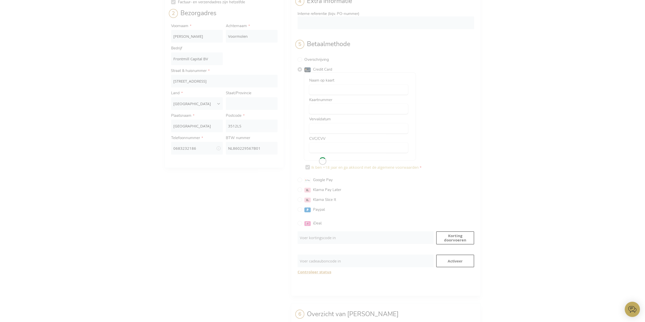
scroll to position [86, 0]
